Goal: Browse casually

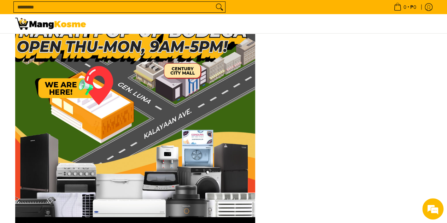
scroll to position [1272, 0]
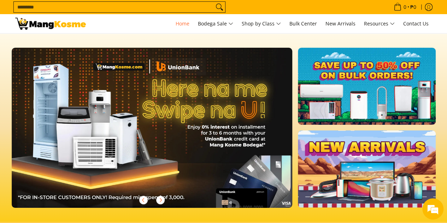
scroll to position [0, 865]
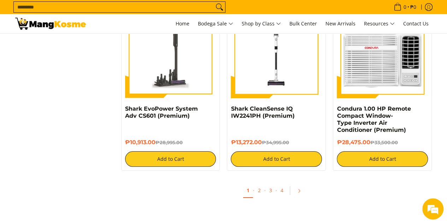
scroll to position [1308, 0]
